Goal: Find specific page/section: Find specific page/section

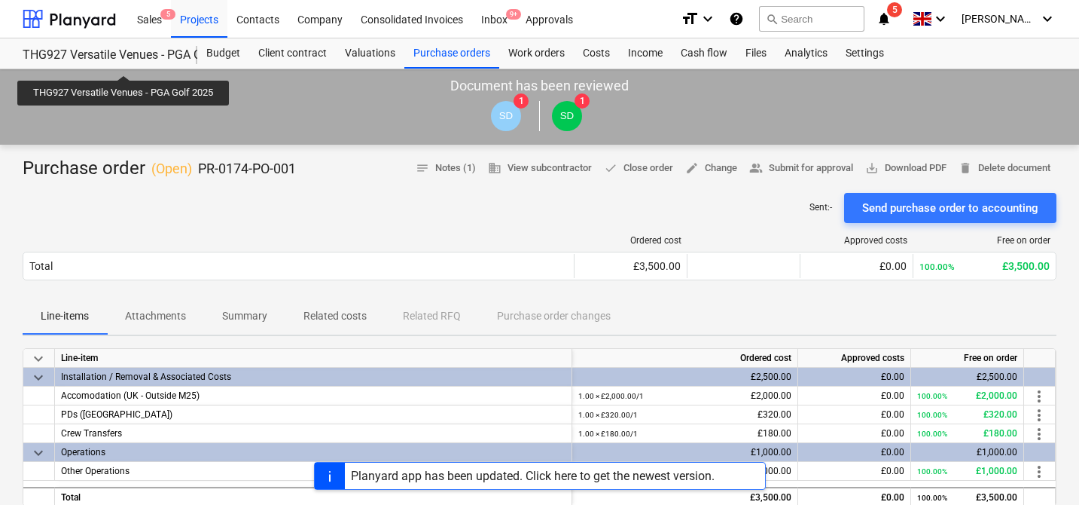
click at [122, 57] on div "THG927 Versatile Venues - PGA Golf 2025" at bounding box center [101, 55] width 157 height 16
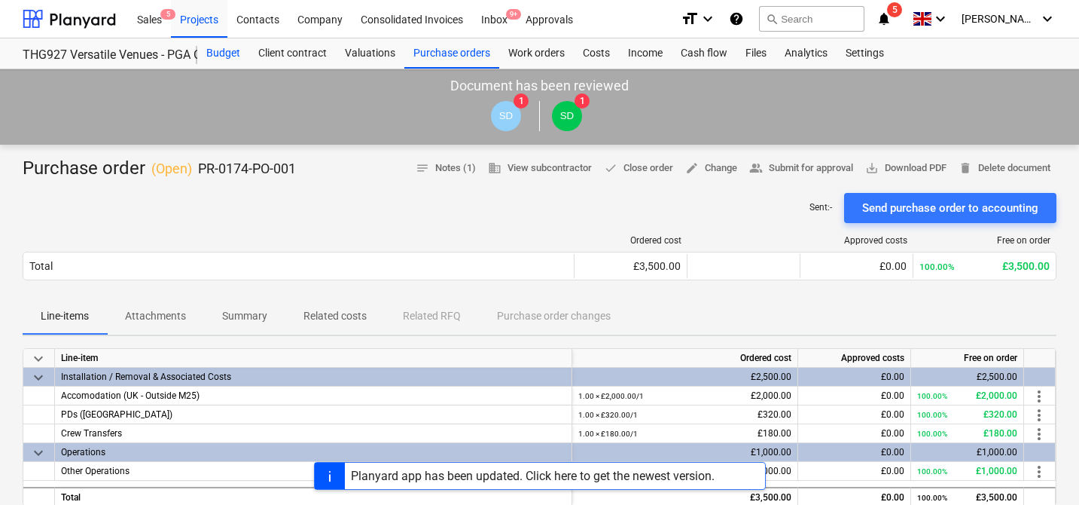
click at [227, 56] on div "Budget" at bounding box center [223, 53] width 52 height 30
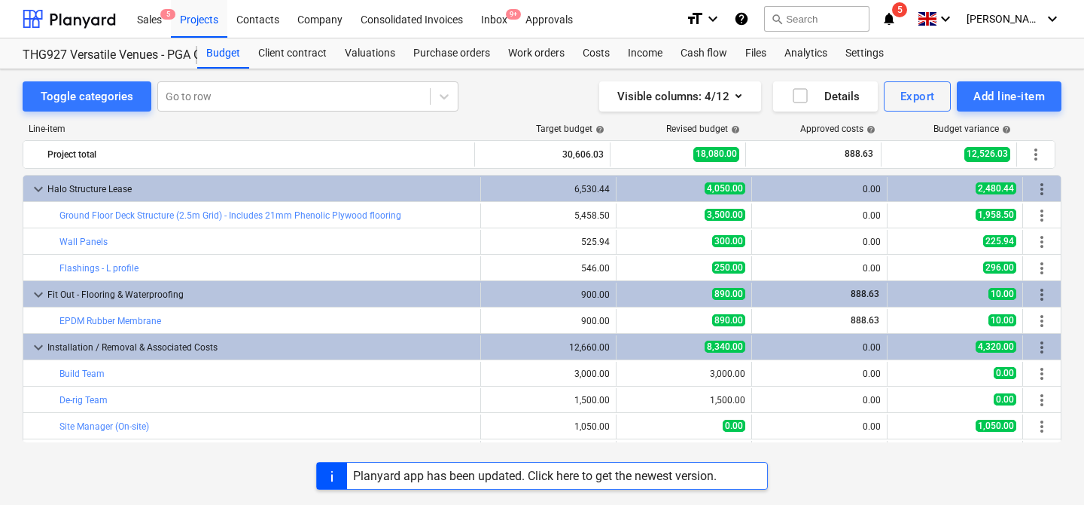
click at [565, 482] on div "Planyard app has been updated. Click here to get the newest version." at bounding box center [535, 475] width 364 height 14
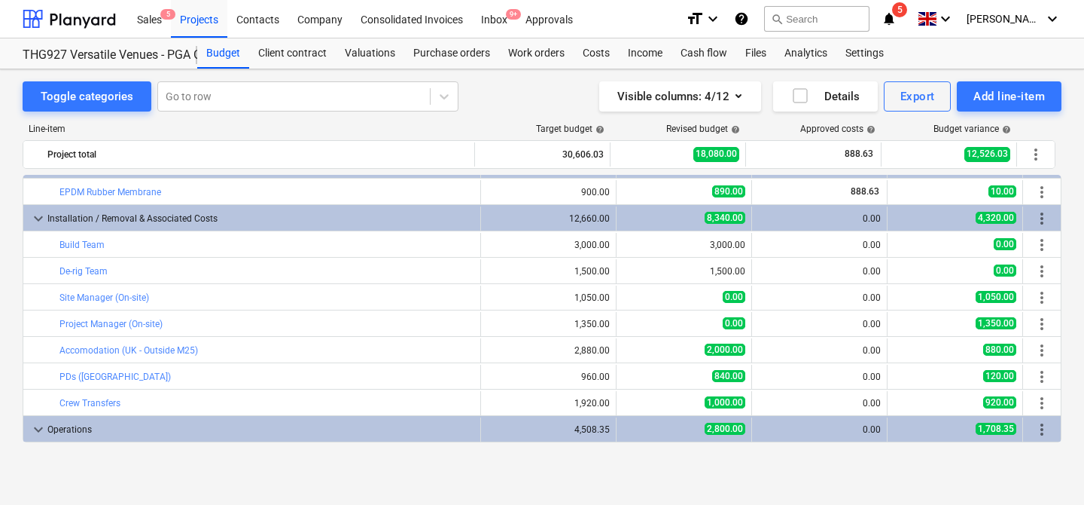
scroll to position [126, 0]
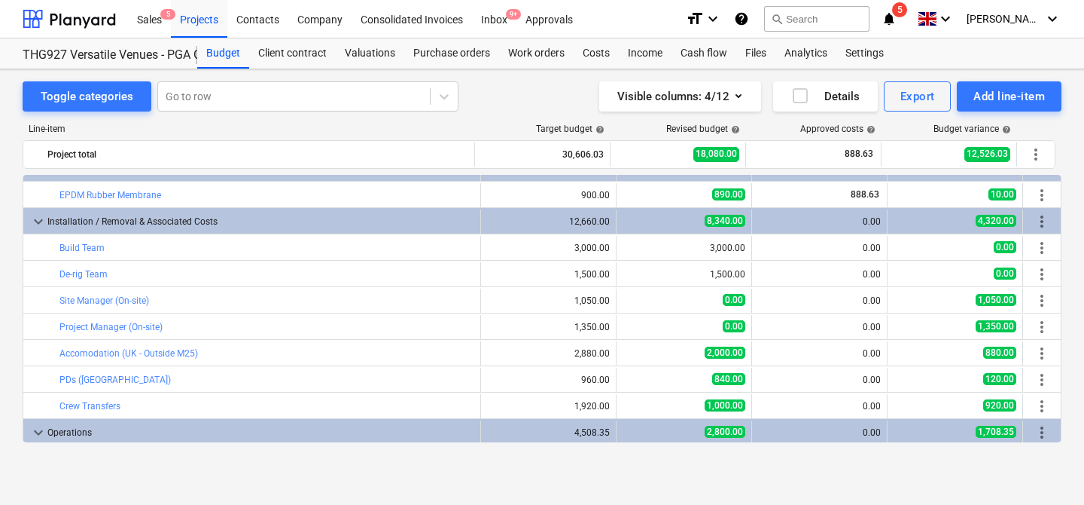
click at [406, 279] on div "bar_chart De-rig Team" at bounding box center [266, 274] width 415 height 24
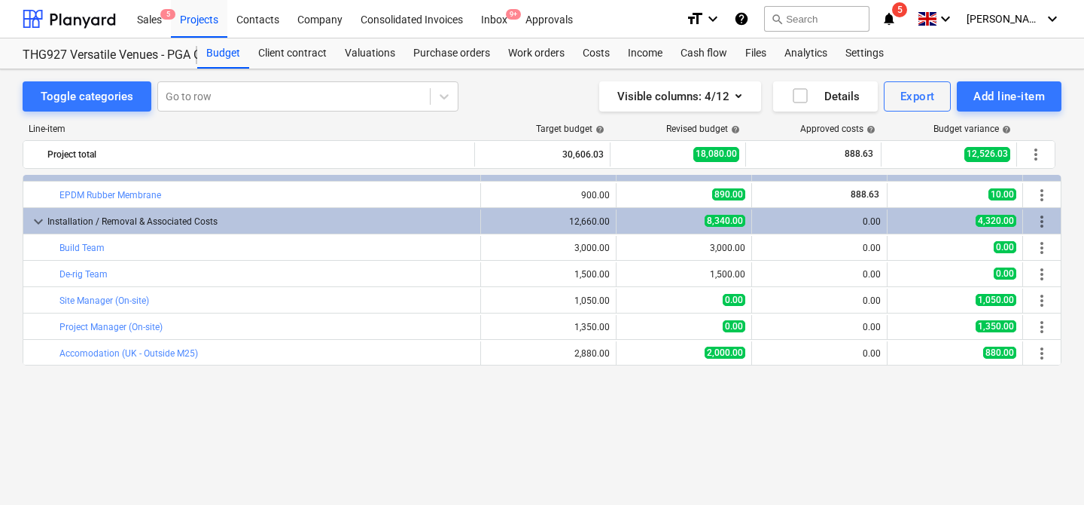
scroll to position [0, 0]
